Goal: Task Accomplishment & Management: Manage account settings

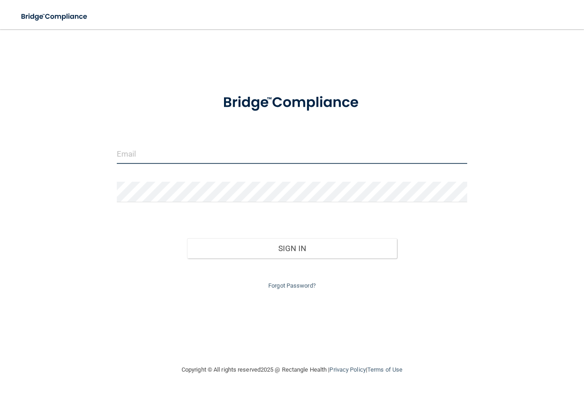
click at [213, 161] on input "email" at bounding box center [292, 153] width 350 height 21
type input "[EMAIL_ADDRESS][DOMAIN_NAME]"
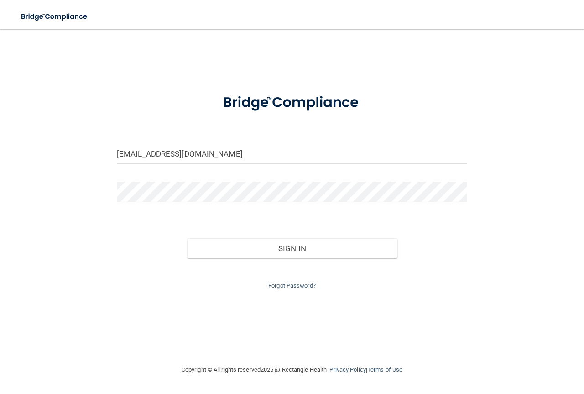
click at [202, 205] on div at bounding box center [292, 195] width 364 height 27
click at [187, 238] on button "Sign In" at bounding box center [292, 248] width 210 height 20
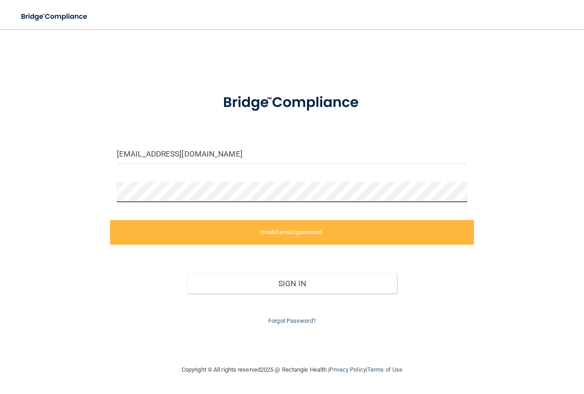
click at [0, 204] on main "[EMAIL_ADDRESS][DOMAIN_NAME] Invalid email/password. You don't have permission …" at bounding box center [292, 211] width 584 height 364
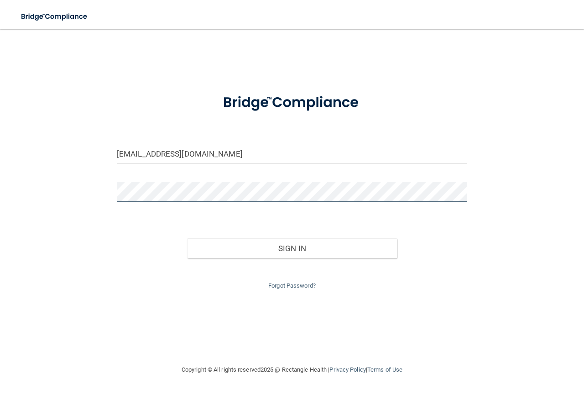
click at [187, 238] on button "Sign In" at bounding box center [292, 248] width 210 height 20
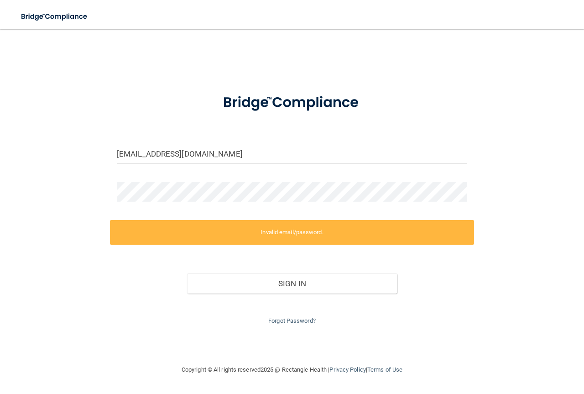
click at [0, 205] on main "[EMAIL_ADDRESS][DOMAIN_NAME] Invalid email/password. You don't have permission …" at bounding box center [292, 211] width 584 height 364
click at [95, 223] on div "[EMAIL_ADDRESS][DOMAIN_NAME] Invalid email/password. You don't have permission …" at bounding box center [291, 196] width 547 height 317
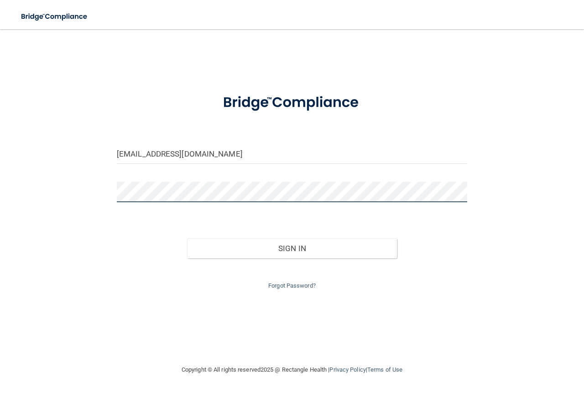
click at [187, 238] on button "Sign In" at bounding box center [292, 248] width 210 height 20
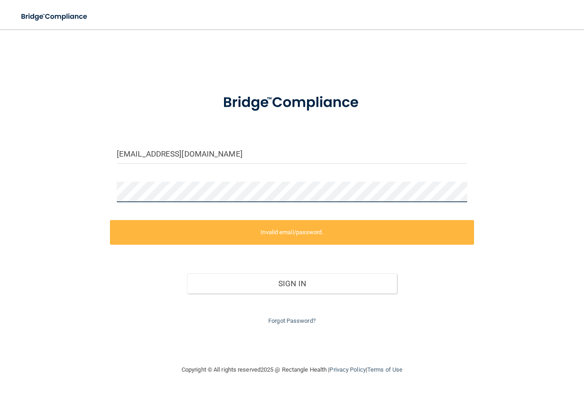
click at [57, 208] on div "[EMAIL_ADDRESS][DOMAIN_NAME] Invalid email/password. You don't have permission …" at bounding box center [291, 196] width 547 height 317
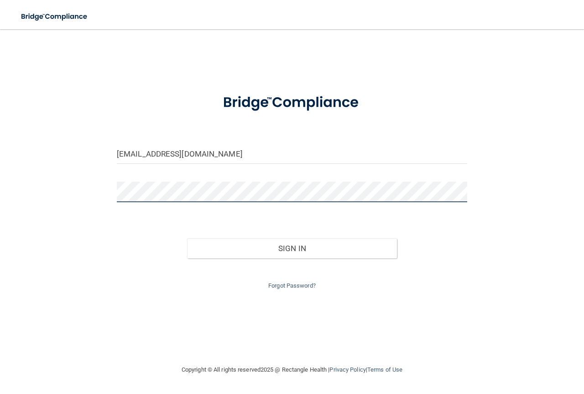
click at [187, 238] on button "Sign In" at bounding box center [292, 248] width 210 height 20
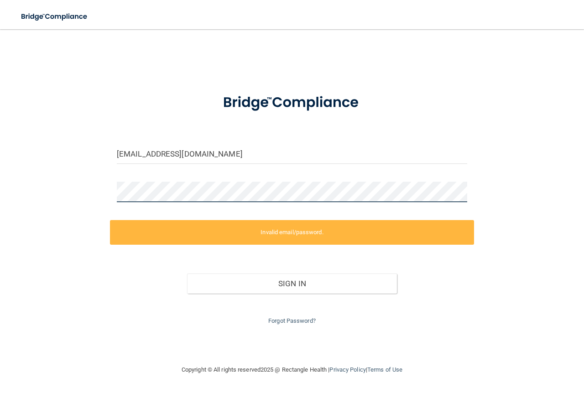
click at [0, 265] on main "[EMAIL_ADDRESS][DOMAIN_NAME] Invalid email/password. You don't have permission …" at bounding box center [292, 211] width 584 height 364
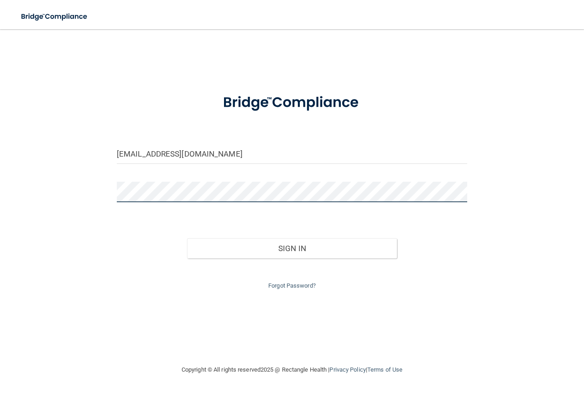
click at [187, 238] on button "Sign In" at bounding box center [292, 248] width 210 height 20
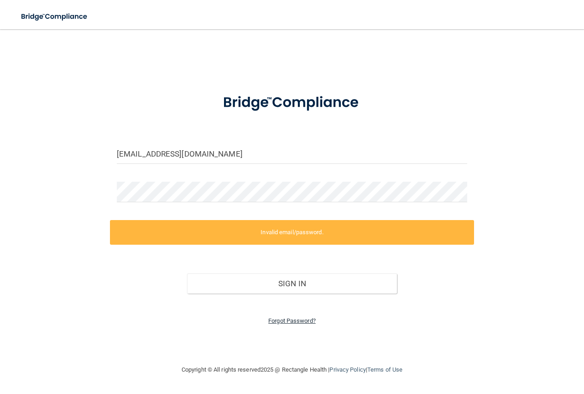
click at [312, 322] on link "Forgot Password?" at bounding box center [291, 320] width 47 height 7
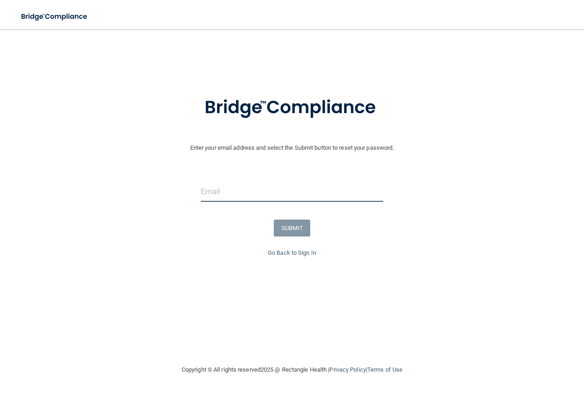
click at [252, 196] on input "email" at bounding box center [292, 191] width 182 height 21
type input "[EMAIL_ADDRESS][DOMAIN_NAME]"
click at [302, 223] on button "SUBMIT" at bounding box center [292, 227] width 37 height 17
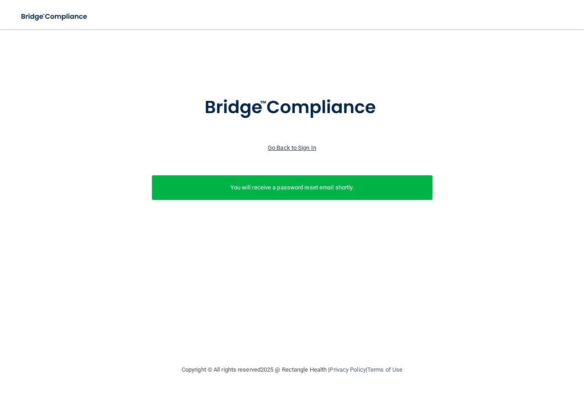
click at [286, 144] on link "Go Back to Sign In" at bounding box center [292, 147] width 48 height 7
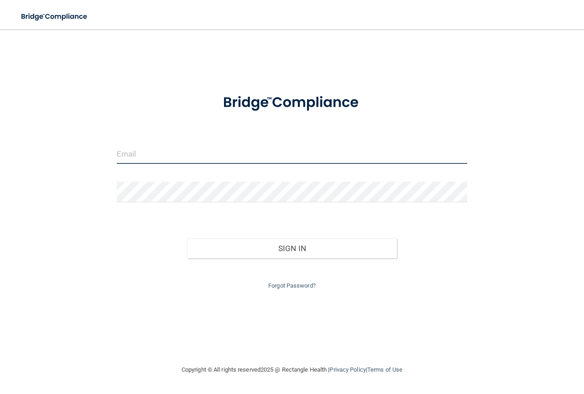
click at [176, 157] on input "email" at bounding box center [292, 153] width 350 height 21
type input "[EMAIL_ADDRESS][DOMAIN_NAME]"
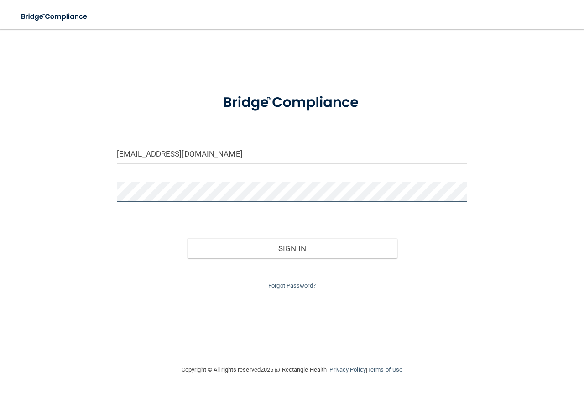
click at [187, 238] on button "Sign In" at bounding box center [292, 248] width 210 height 20
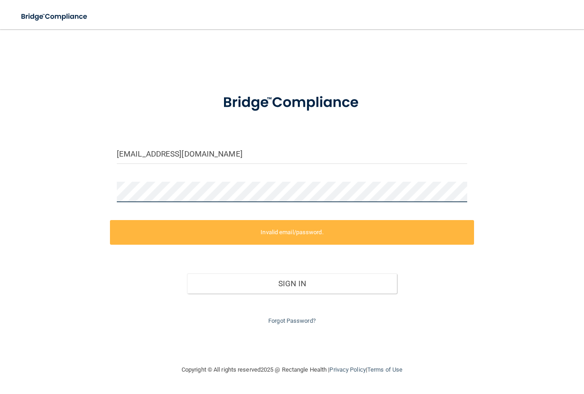
click at [11, 247] on main "[EMAIL_ADDRESS][DOMAIN_NAME] Invalid email/password. You don't have permission …" at bounding box center [292, 211] width 584 height 364
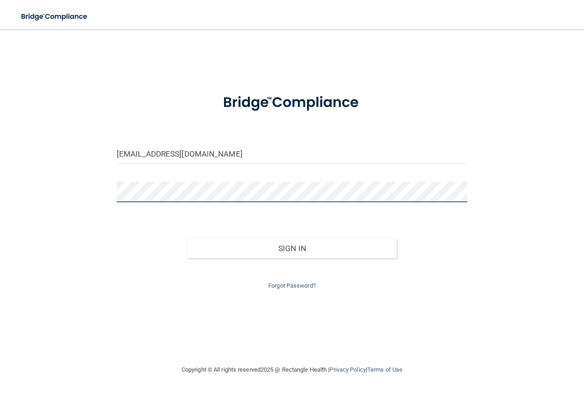
click at [187, 238] on button "Sign In" at bounding box center [292, 248] width 210 height 20
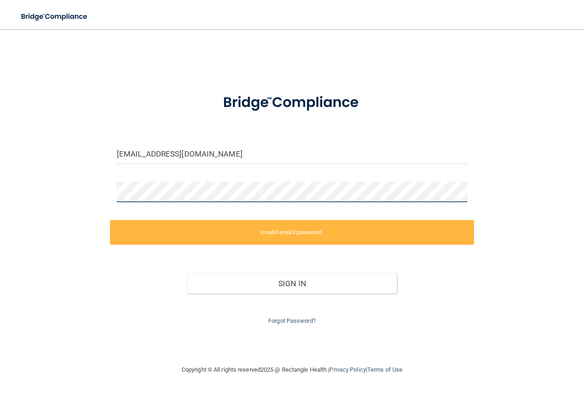
click at [0, 296] on main "[EMAIL_ADDRESS][DOMAIN_NAME] Invalid email/password. You don't have permission …" at bounding box center [292, 211] width 584 height 364
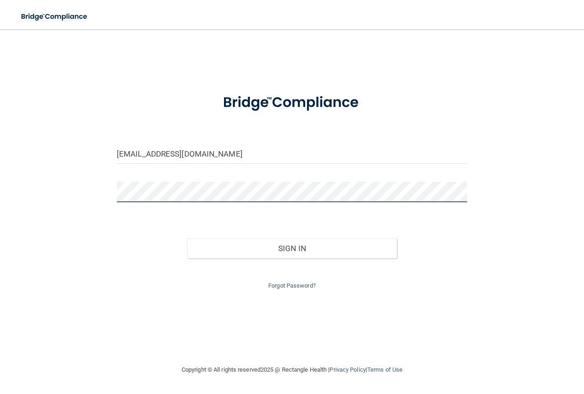
click at [187, 238] on button "Sign In" at bounding box center [292, 248] width 210 height 20
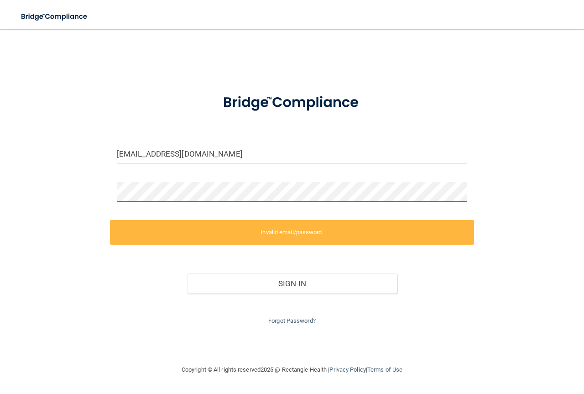
click at [17, 212] on main "[EMAIL_ADDRESS][DOMAIN_NAME] Invalid email/password. You don't have permission …" at bounding box center [292, 211] width 584 height 364
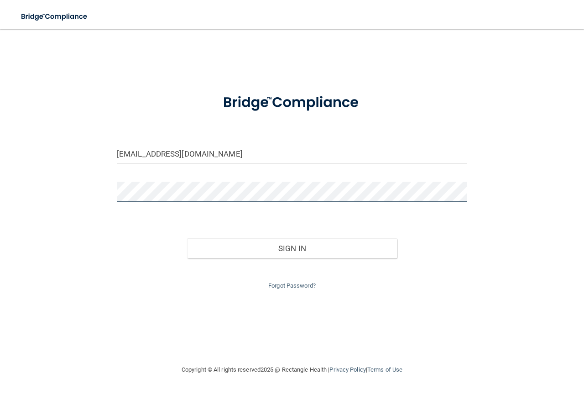
click at [187, 238] on button "Sign In" at bounding box center [292, 248] width 210 height 20
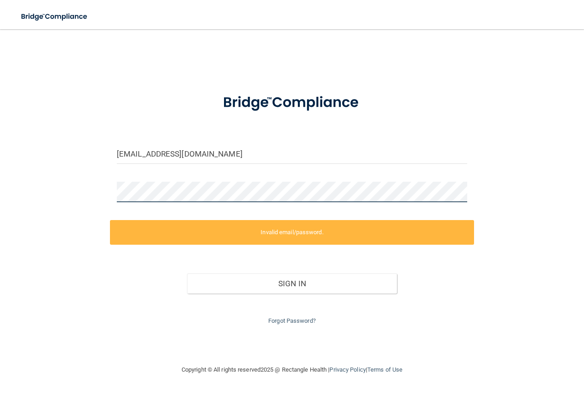
click at [26, 234] on div "[EMAIL_ADDRESS][DOMAIN_NAME] Invalid email/password. You don't have permission …" at bounding box center [291, 196] width 547 height 317
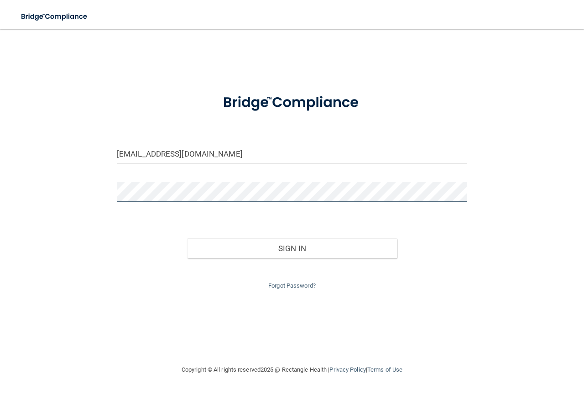
click at [187, 238] on button "Sign In" at bounding box center [292, 248] width 210 height 20
